Goal: Task Accomplishment & Management: Manage account settings

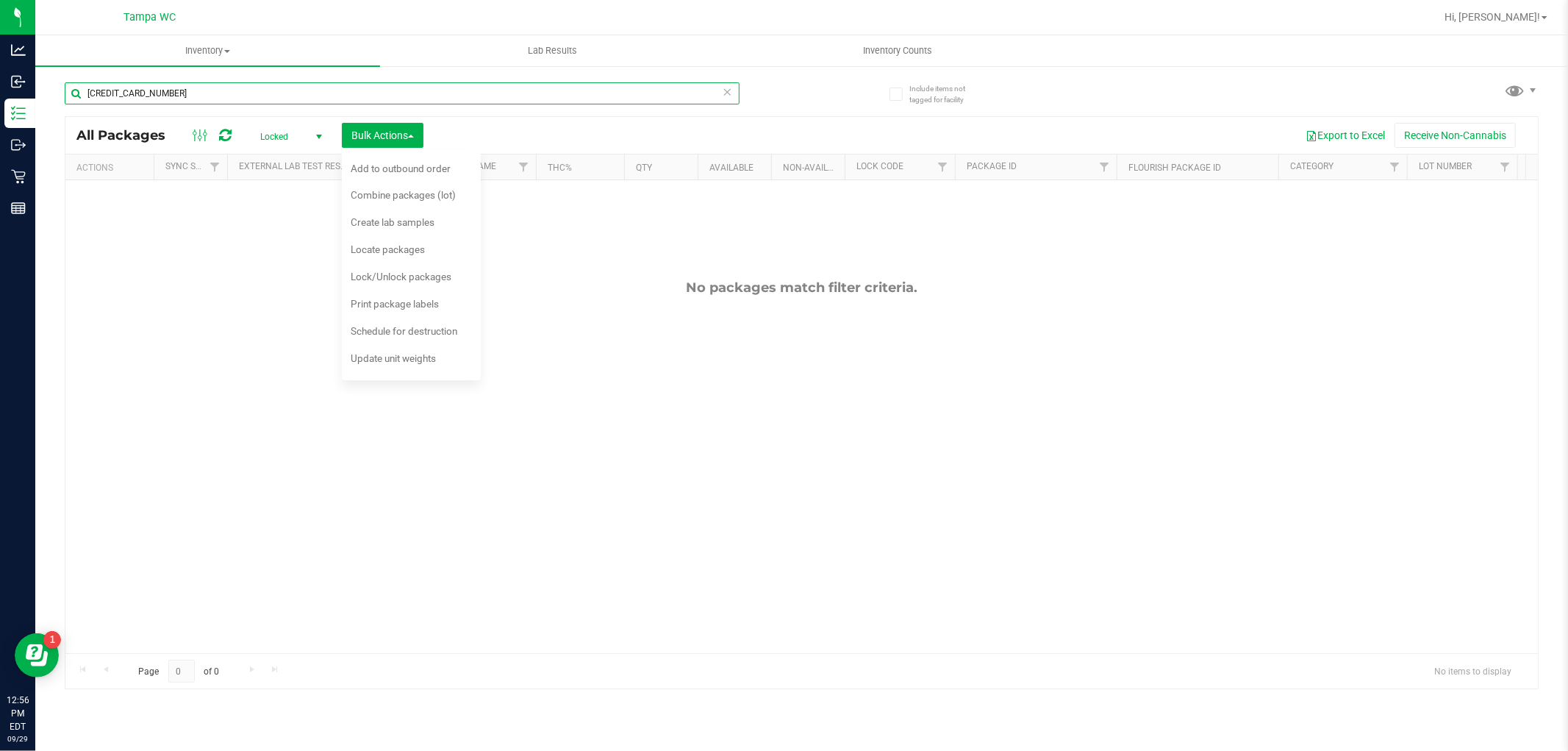
click at [719, 93] on input "[CREDIT_CARD_NUMBER]" at bounding box center [402, 94] width 675 height 22
click at [730, 92] on icon at bounding box center [728, 91] width 10 height 18
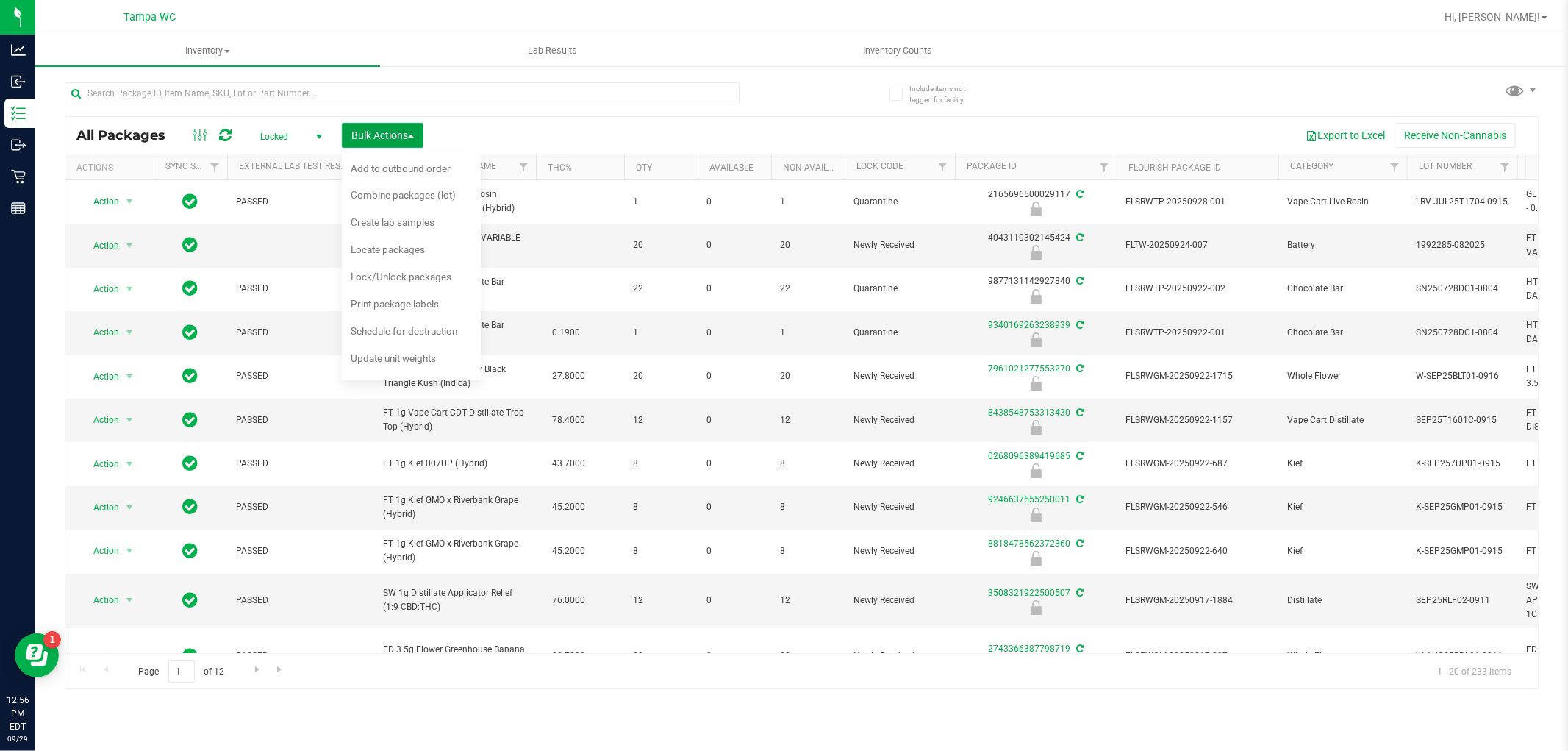
click at [420, 135] on button "Bulk Actions" at bounding box center [382, 135] width 82 height 25
click at [384, 134] on span "Bulk Actions" at bounding box center [382, 135] width 62 height 12
click at [383, 275] on span "Lock/Unlock packages" at bounding box center [401, 276] width 101 height 12
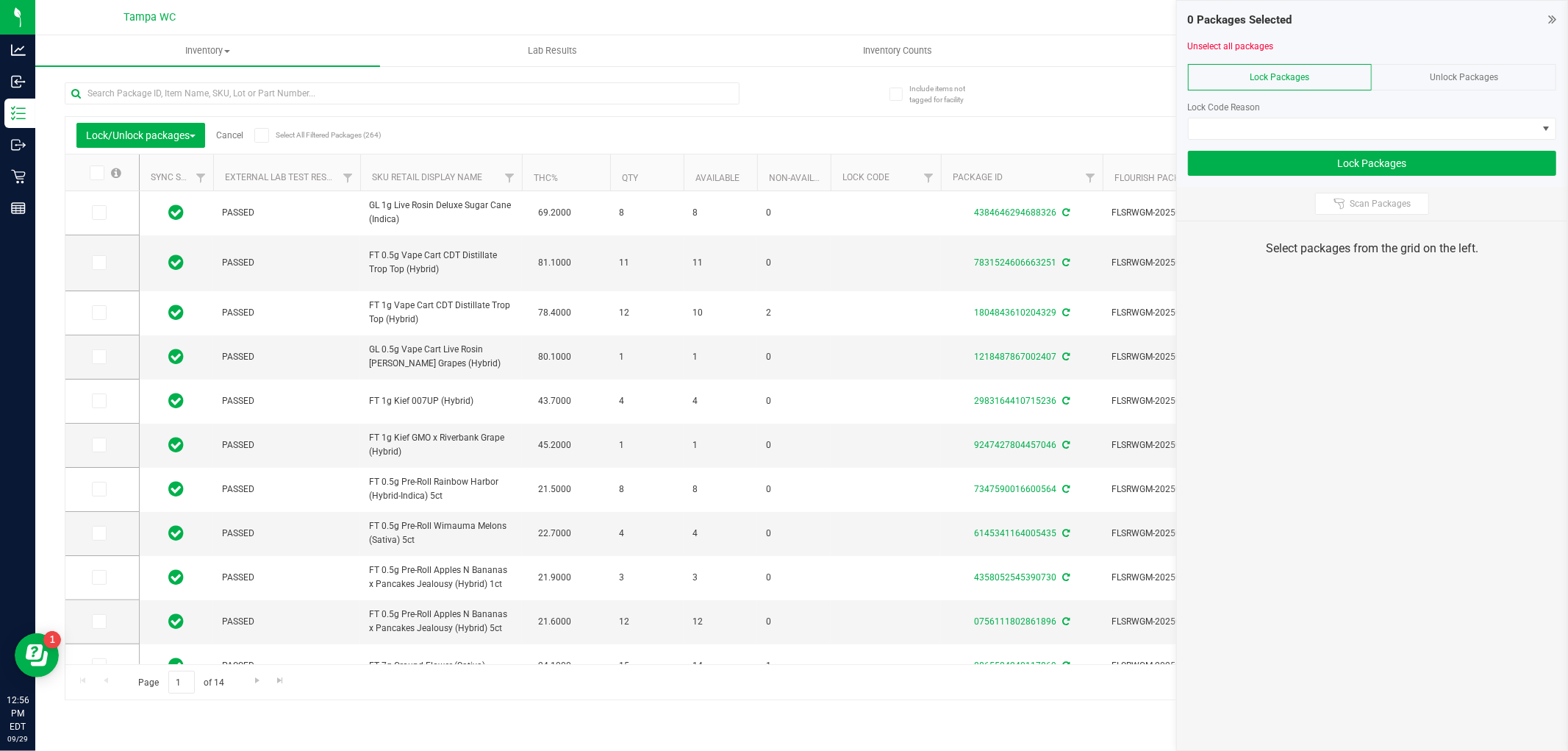
click at [1502, 68] on div "Unlock Packages" at bounding box center [1463, 77] width 185 height 26
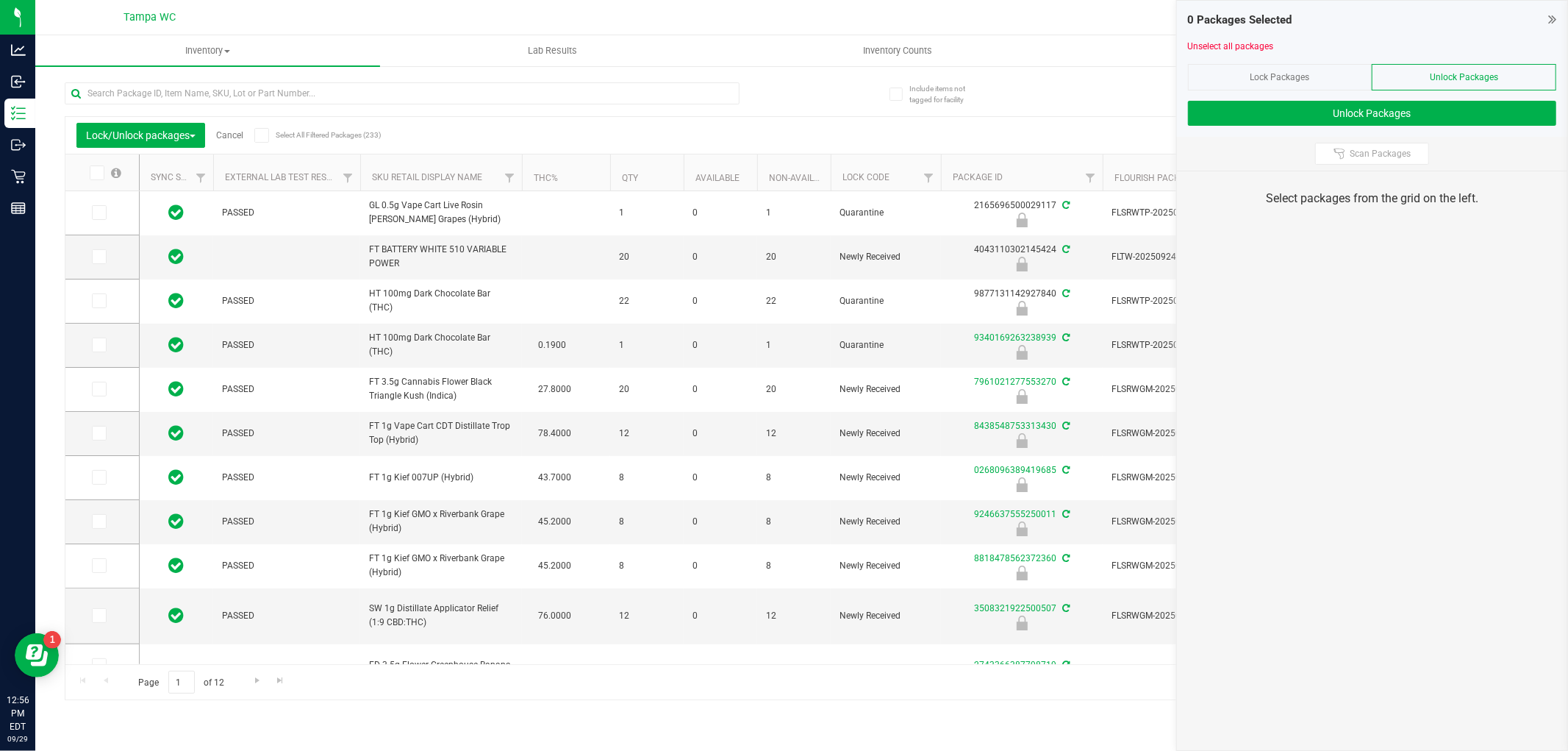
type input "[DATE]"
click at [1387, 152] on span "Scan Packages" at bounding box center [1380, 154] width 61 height 12
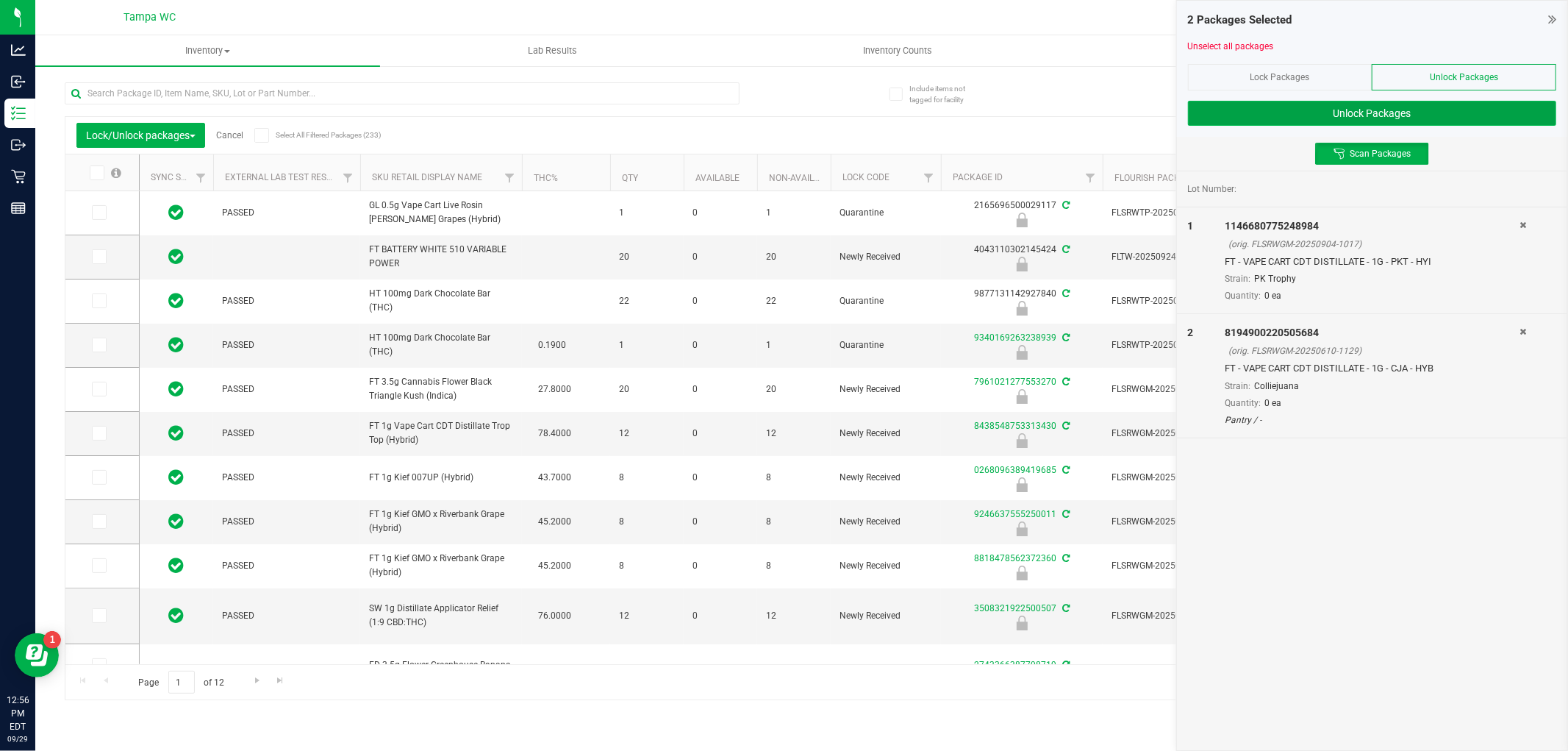
click at [1222, 123] on button "Unlock Packages" at bounding box center [1372, 113] width 369 height 25
